Goal: Check status: Check status

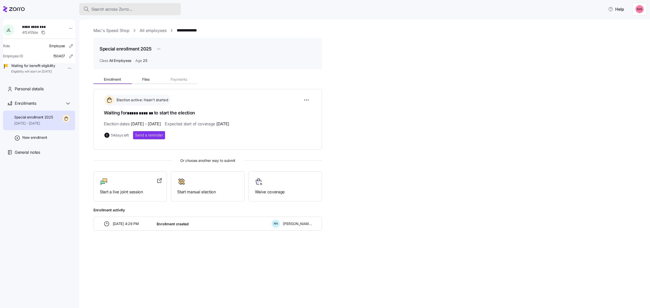
drag, startPoint x: 0, startPoint y: 0, endPoint x: 142, endPoint y: 9, distance: 142.0
click at [142, 9] on div "Search across Zorro..." at bounding box center [129, 9] width 93 height 6
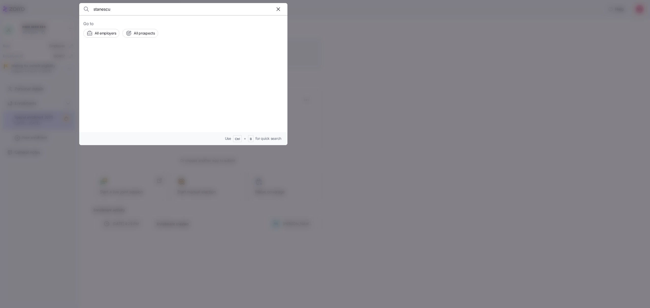
type input "stanescu"
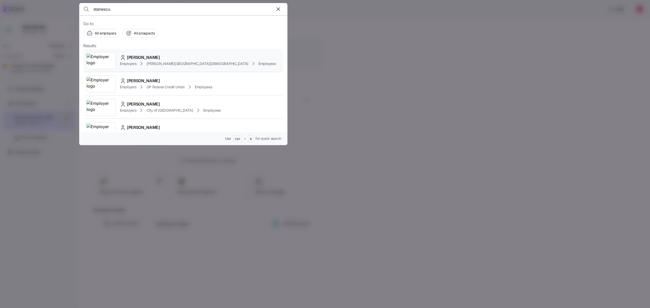
click at [142, 59] on span "[PERSON_NAME]" at bounding box center [143, 57] width 33 height 6
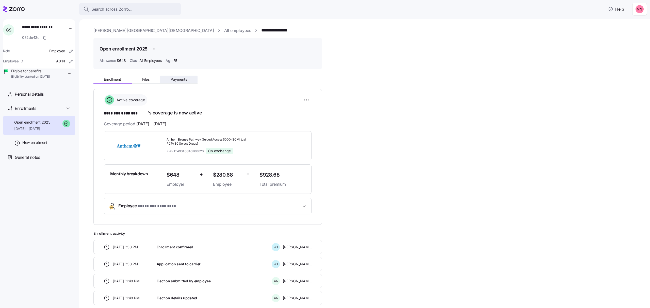
click at [171, 77] on button "Payments" at bounding box center [179, 80] width 38 height 8
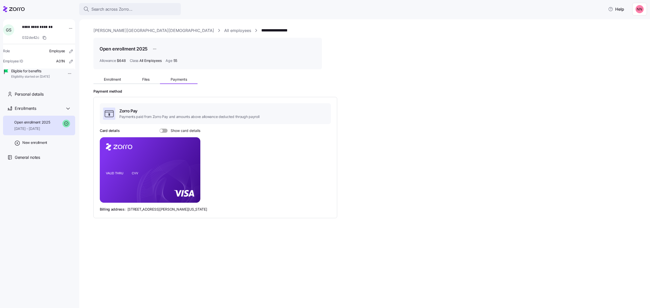
click at [165, 130] on span at bounding box center [165, 131] width 5 height 4
click at [159, 129] on input "Show card details" at bounding box center [159, 129] width 0 height 0
